Goal: Task Accomplishment & Management: Manage account settings

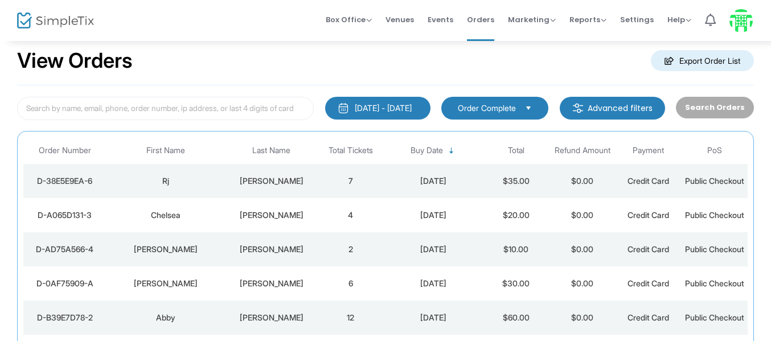
drag, startPoint x: 456, startPoint y: 16, endPoint x: 454, endPoint y: 70, distance: 54.1
click at [453, 16] on span "Events" at bounding box center [441, 19] width 26 height 29
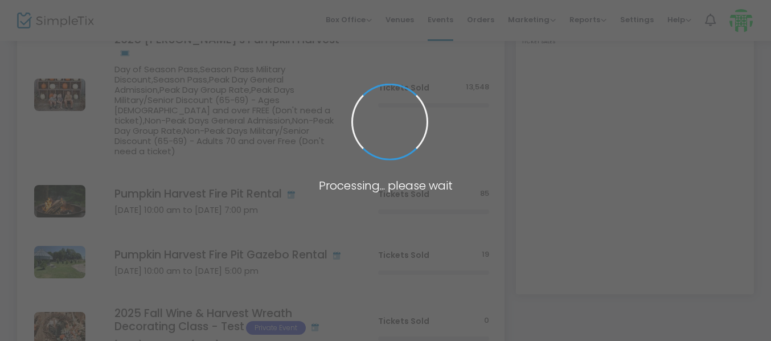
scroll to position [194, 0]
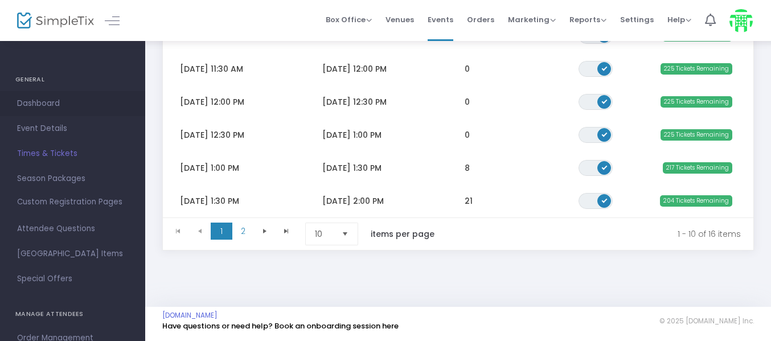
click at [56, 97] on span "Dashboard" at bounding box center [72, 103] width 111 height 15
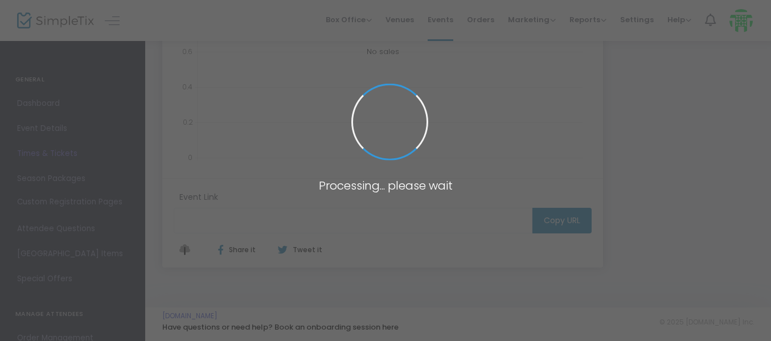
type input "https://www.simpletix.com/e/reserved-ride-to-tree-field-ticket-opening-tickets-…"
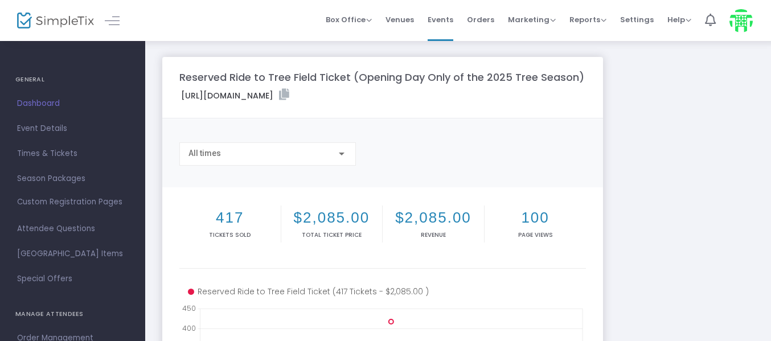
click at [44, 100] on span "Dashboard" at bounding box center [72, 103] width 111 height 15
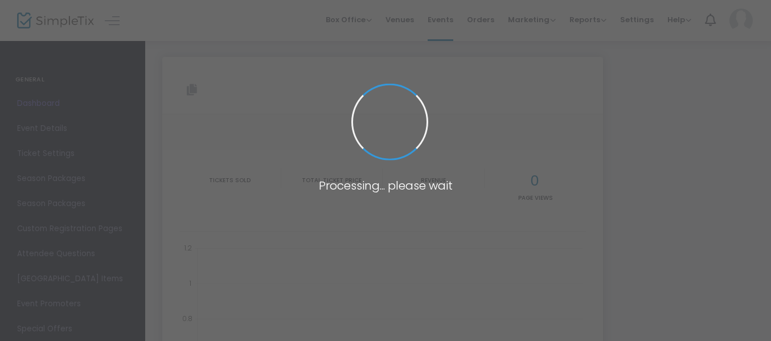
type input "https://www.simpletix.com/e/reserved-ride-to-tree-field-ticket-opening-tickets-…"
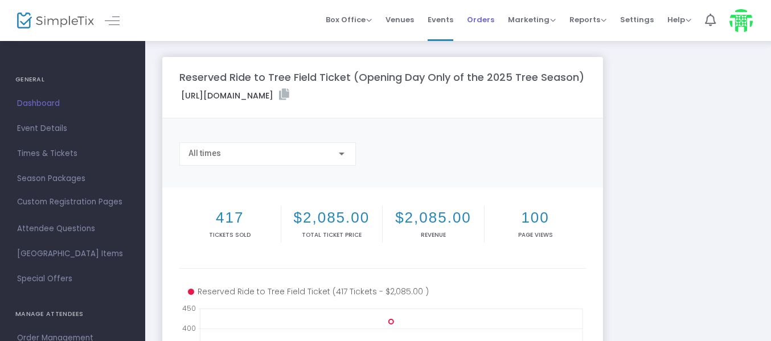
click at [490, 19] on span "Orders" at bounding box center [480, 19] width 27 height 29
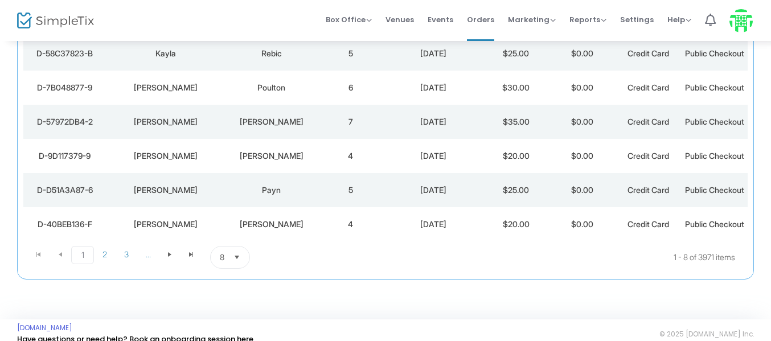
scroll to position [285, 0]
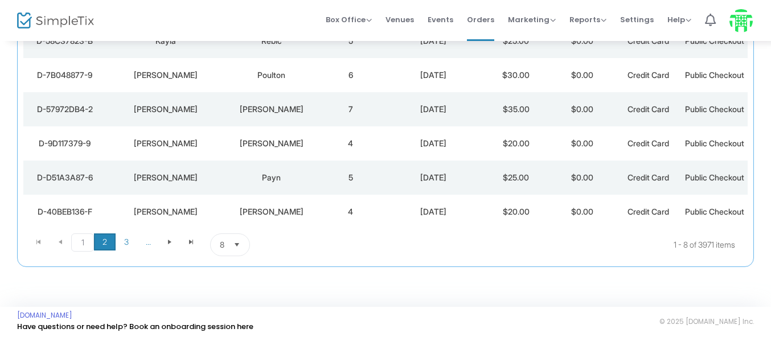
click at [109, 251] on span "2" at bounding box center [105, 242] width 22 height 17
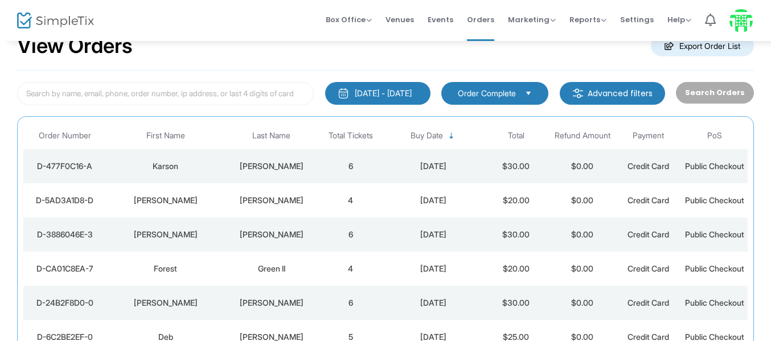
scroll to position [0, 0]
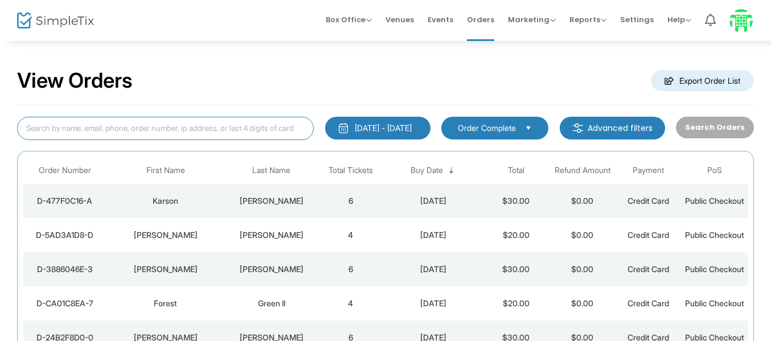
click at [242, 126] on input at bounding box center [165, 128] width 297 height 23
click at [251, 128] on input at bounding box center [165, 128] width 297 height 23
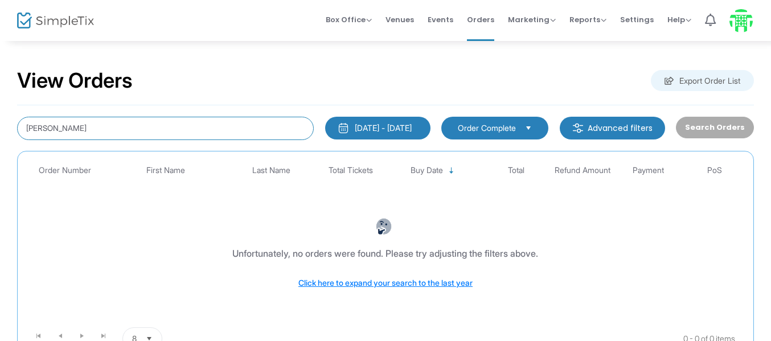
click at [251, 128] on input "Elaine" at bounding box center [165, 128] width 297 height 23
type input "Jones"
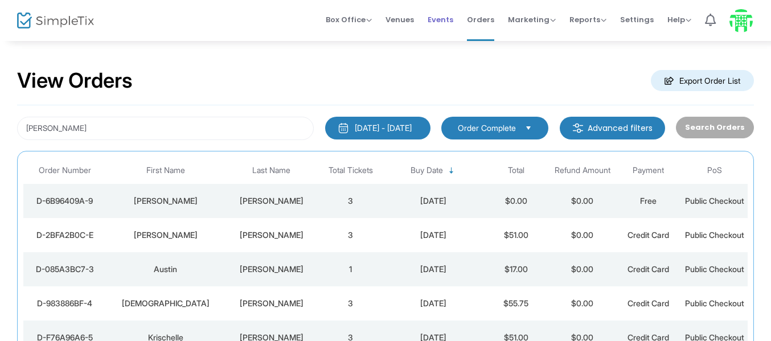
click at [446, 22] on span "Events" at bounding box center [441, 19] width 26 height 29
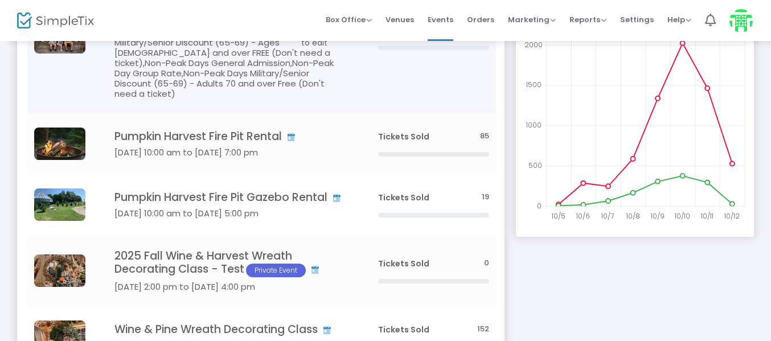
scroll to position [223, 0]
